Goal: Task Accomplishment & Management: Manage account settings

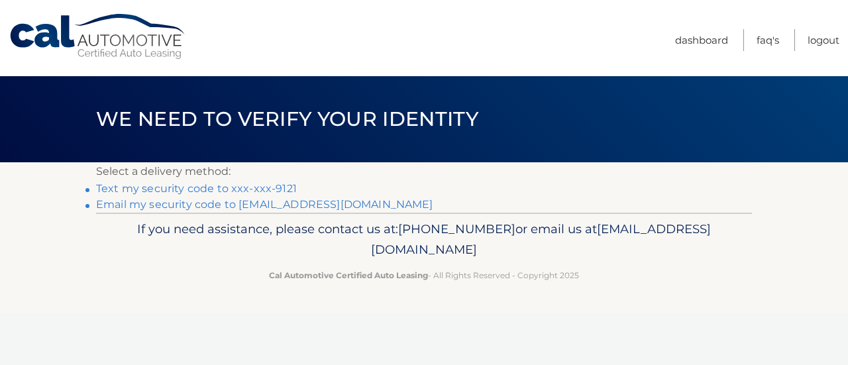
click at [278, 189] on link "Text my security code to xxx-xxx-9121" at bounding box center [196, 188] width 201 height 13
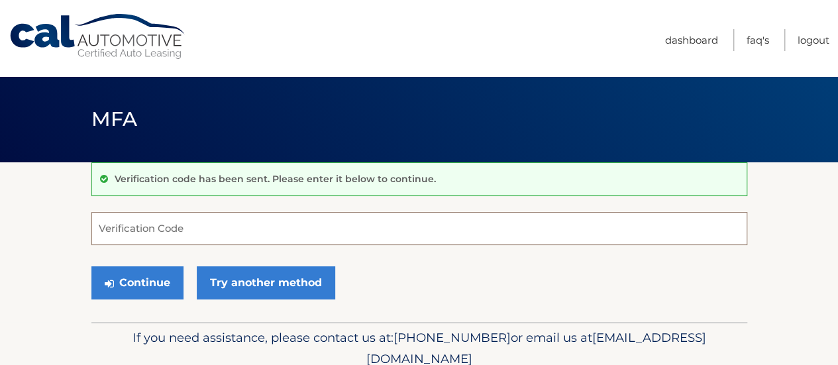
click at [197, 229] on input "Verification Code" at bounding box center [419, 228] width 656 height 33
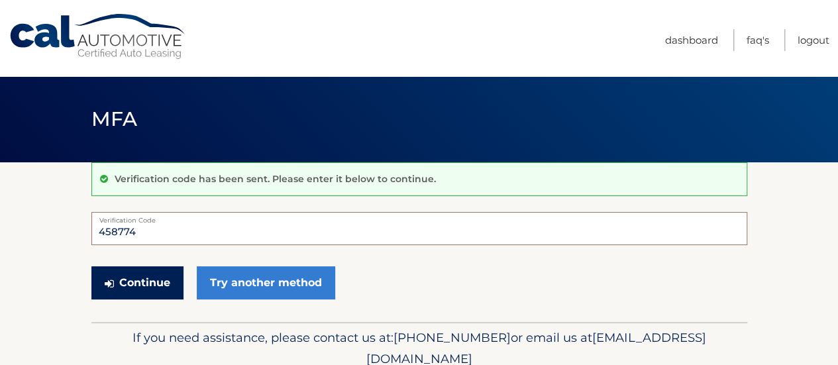
type input "458774"
click at [137, 276] on button "Continue" at bounding box center [137, 282] width 92 height 33
click at [135, 284] on button "Continue" at bounding box center [137, 282] width 92 height 33
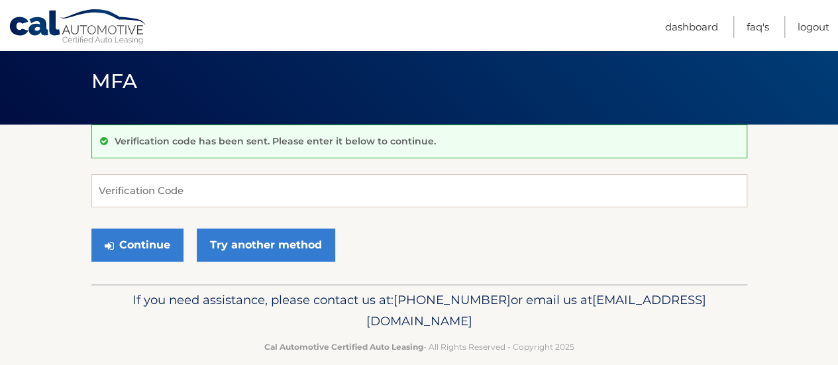
scroll to position [56, 0]
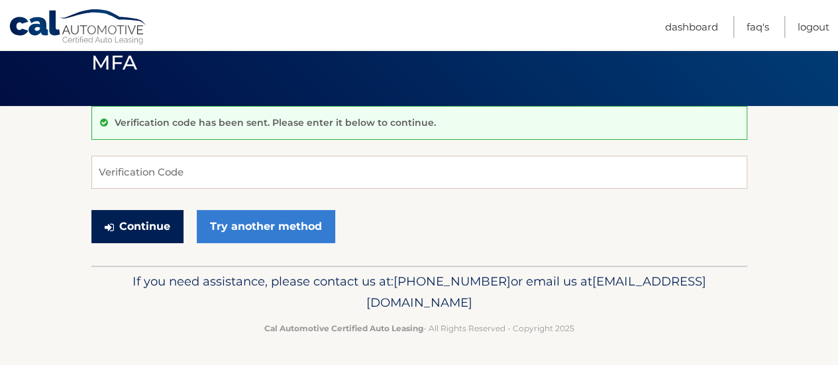
click at [148, 223] on button "Continue" at bounding box center [137, 226] width 92 height 33
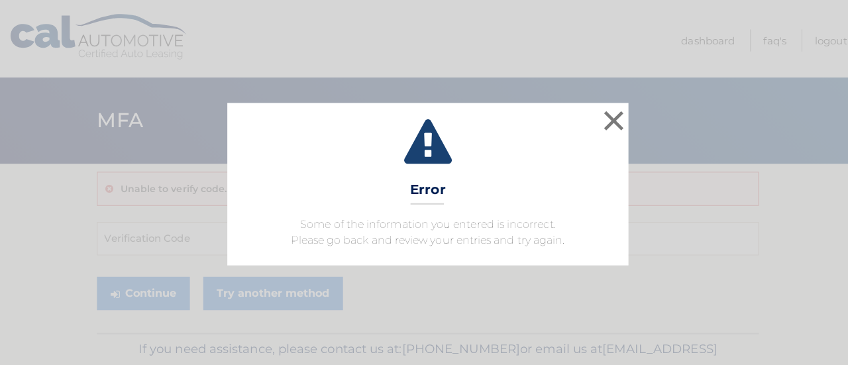
click at [148, 223] on div "× Error Some of the information you entered is incorrect. Please go back and re…" at bounding box center [423, 182] width 837 height 160
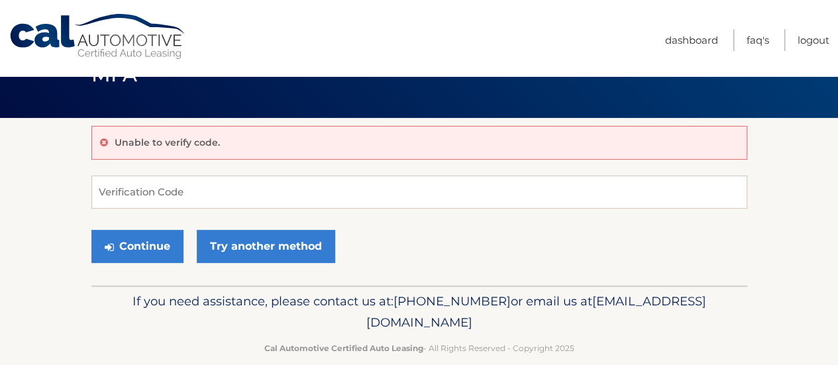
scroll to position [64, 0]
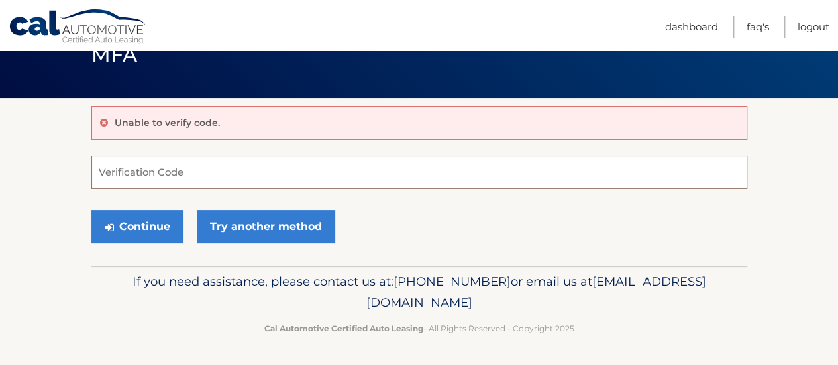
click at [197, 170] on input "Verification Code" at bounding box center [419, 172] width 656 height 33
click at [176, 166] on input "Verification Code" at bounding box center [419, 172] width 656 height 33
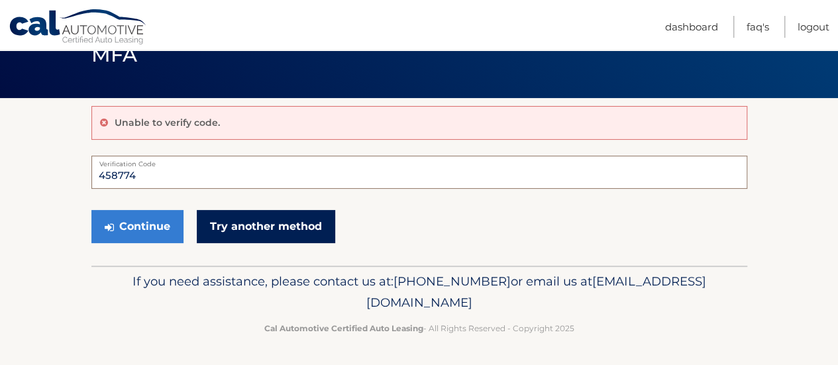
type input "458774"
click at [221, 219] on link "Try another method" at bounding box center [266, 226] width 138 height 33
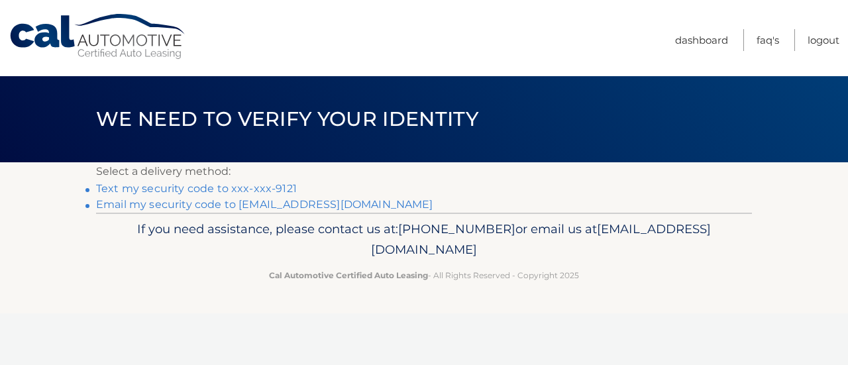
click at [191, 190] on link "Text my security code to xxx-xxx-9121" at bounding box center [196, 188] width 201 height 13
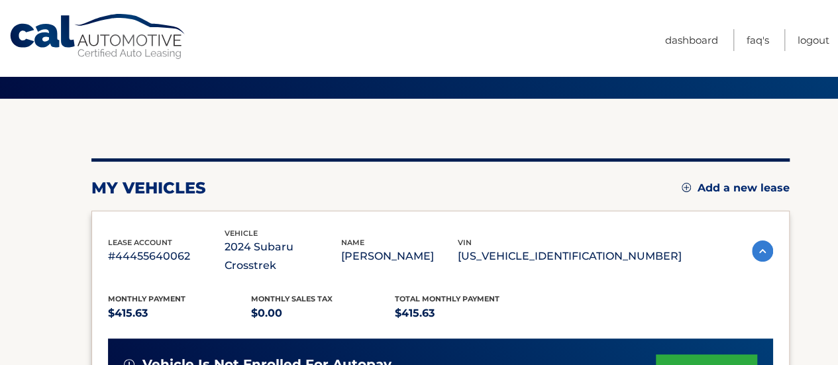
scroll to position [66, 0]
